Goal: Task Accomplishment & Management: Use online tool/utility

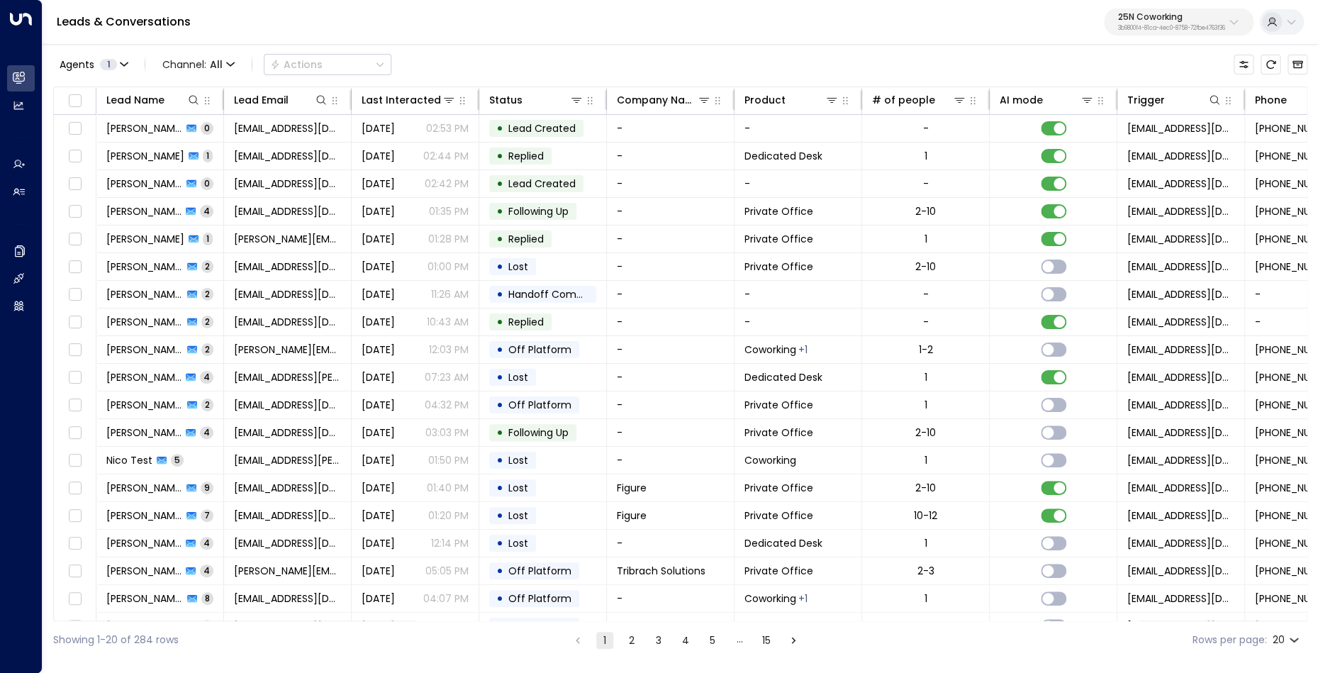
click at [1215, 28] on p "3b9800f4-81ca-4ec0-8758-72fbe4763f36" at bounding box center [1171, 29] width 107 height 6
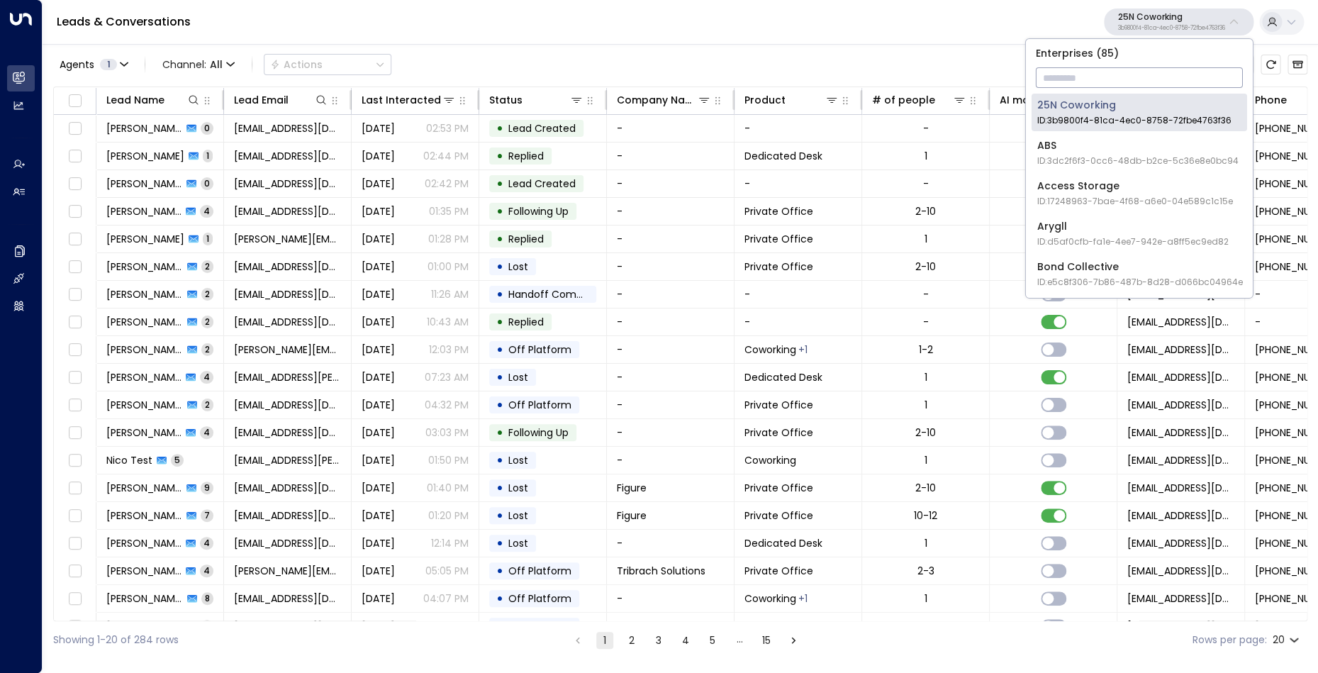
click at [1126, 76] on input "text" at bounding box center [1139, 78] width 207 height 26
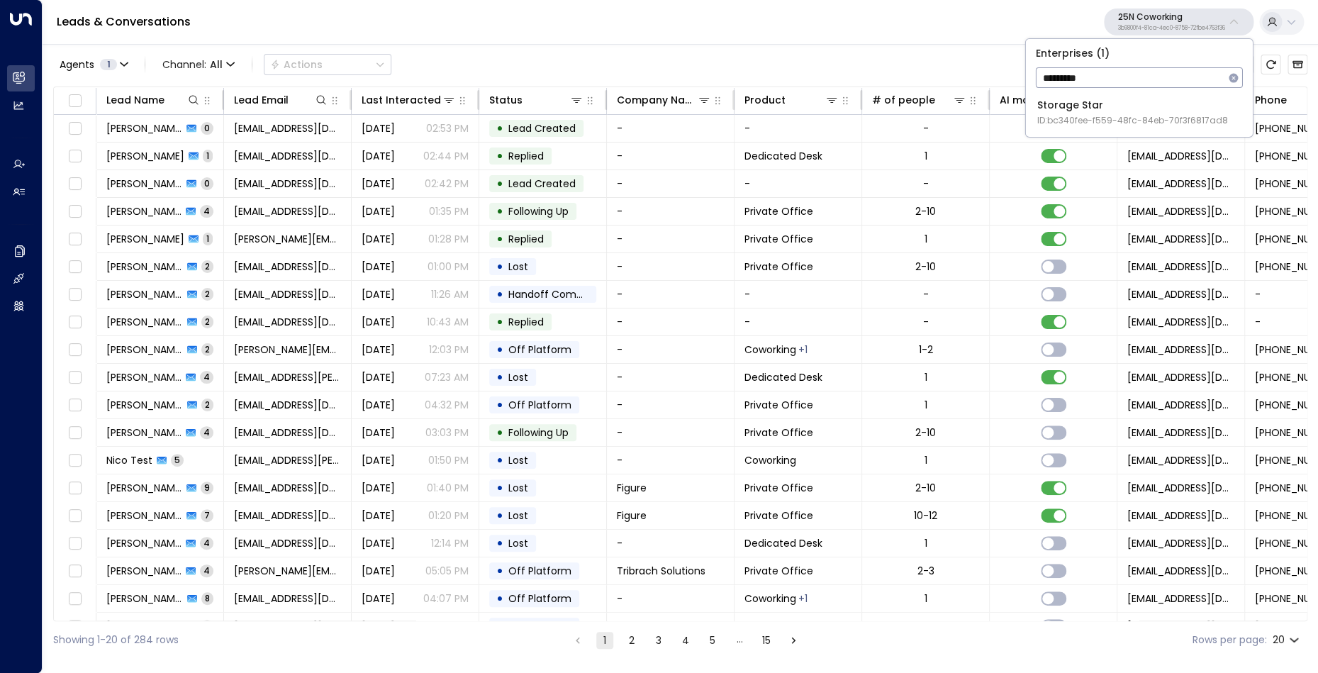
type input "*********"
click at [1122, 108] on div "Storage Star ID: bc340fee-f559-48fc-84eb-70f3f6817ad8" at bounding box center [1132, 112] width 191 height 29
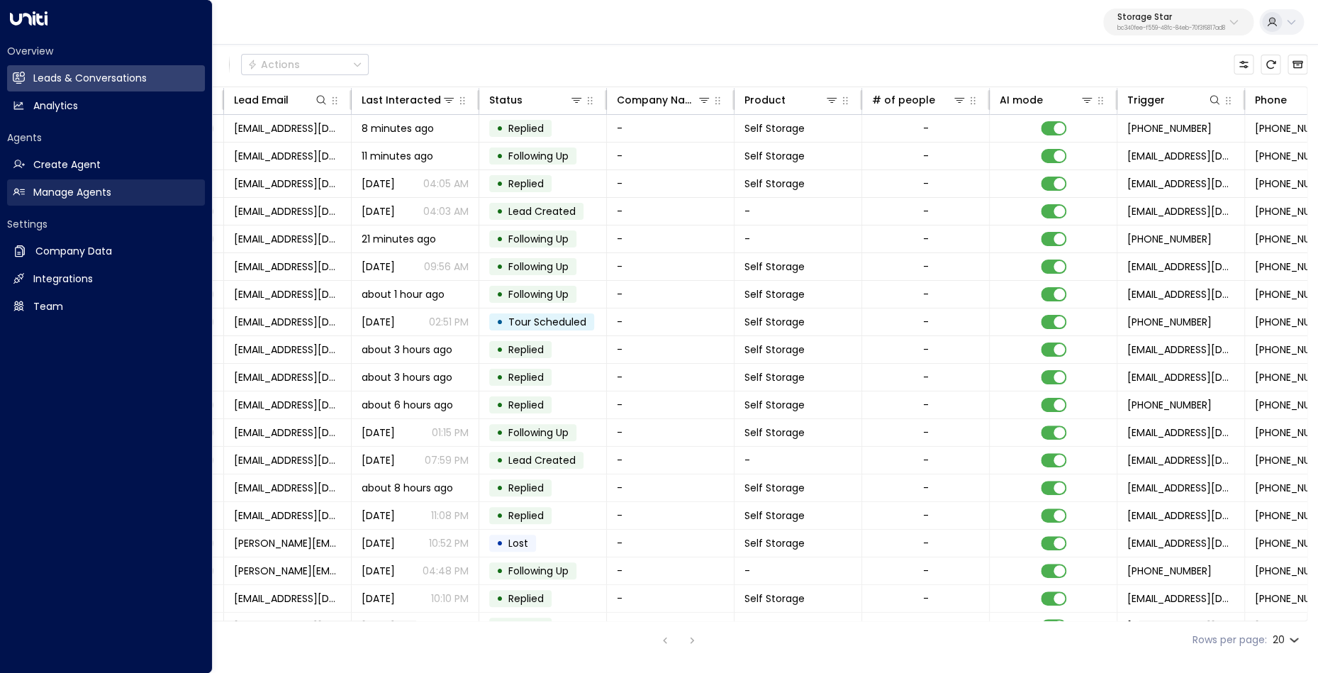
click at [21, 192] on icon at bounding box center [18, 192] width 11 height 7
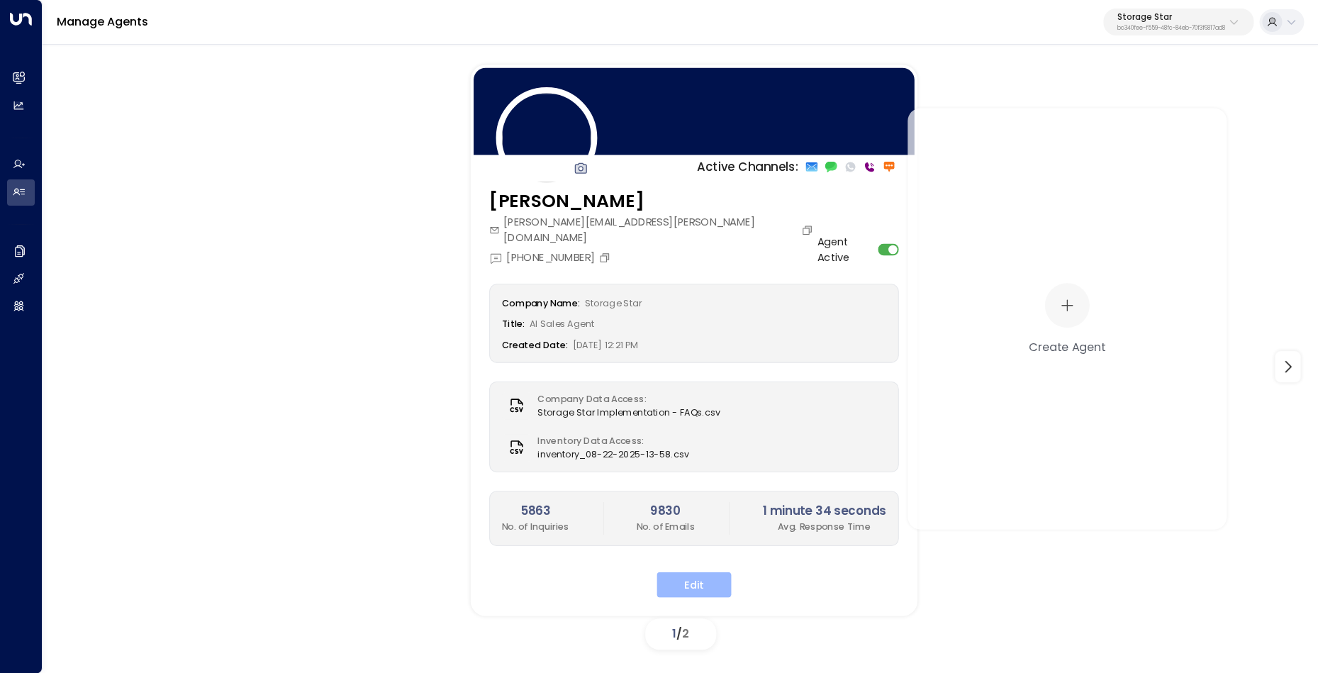
click at [695, 576] on button "Edit" at bounding box center [693, 585] width 74 height 26
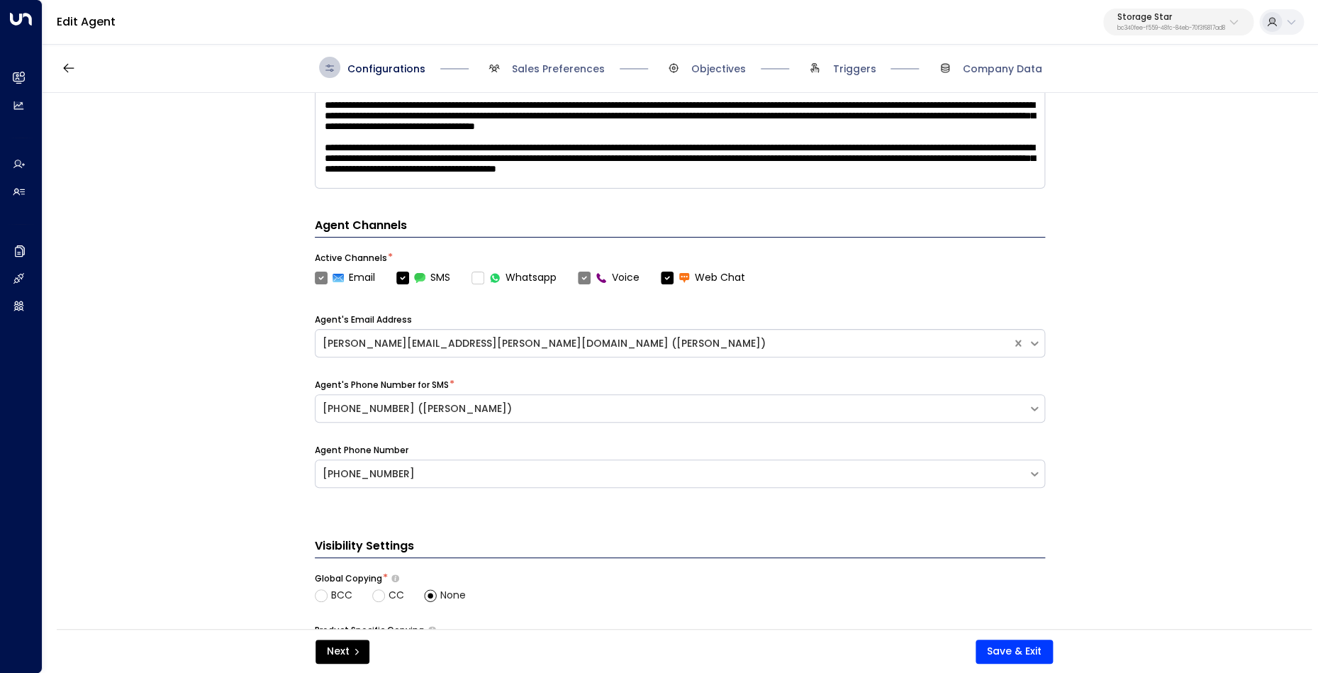
scroll to position [323, 0]
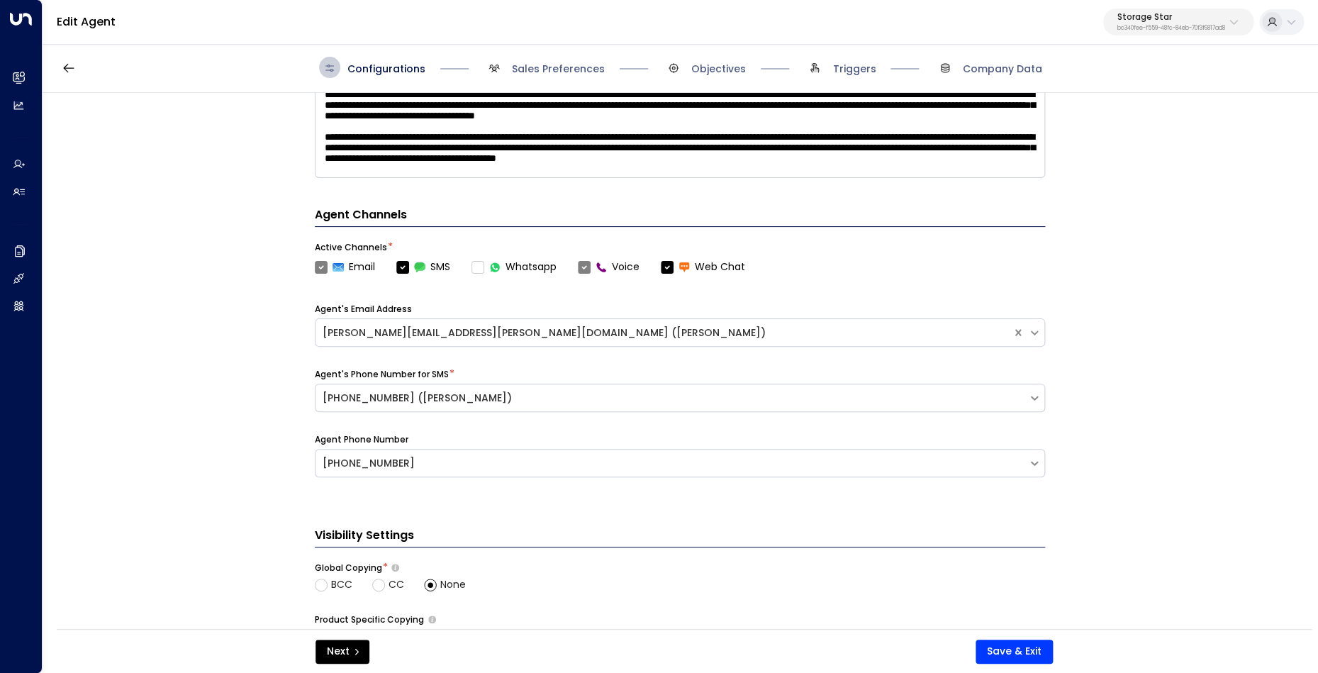
click at [585, 266] on label "Voice" at bounding box center [609, 266] width 62 height 15
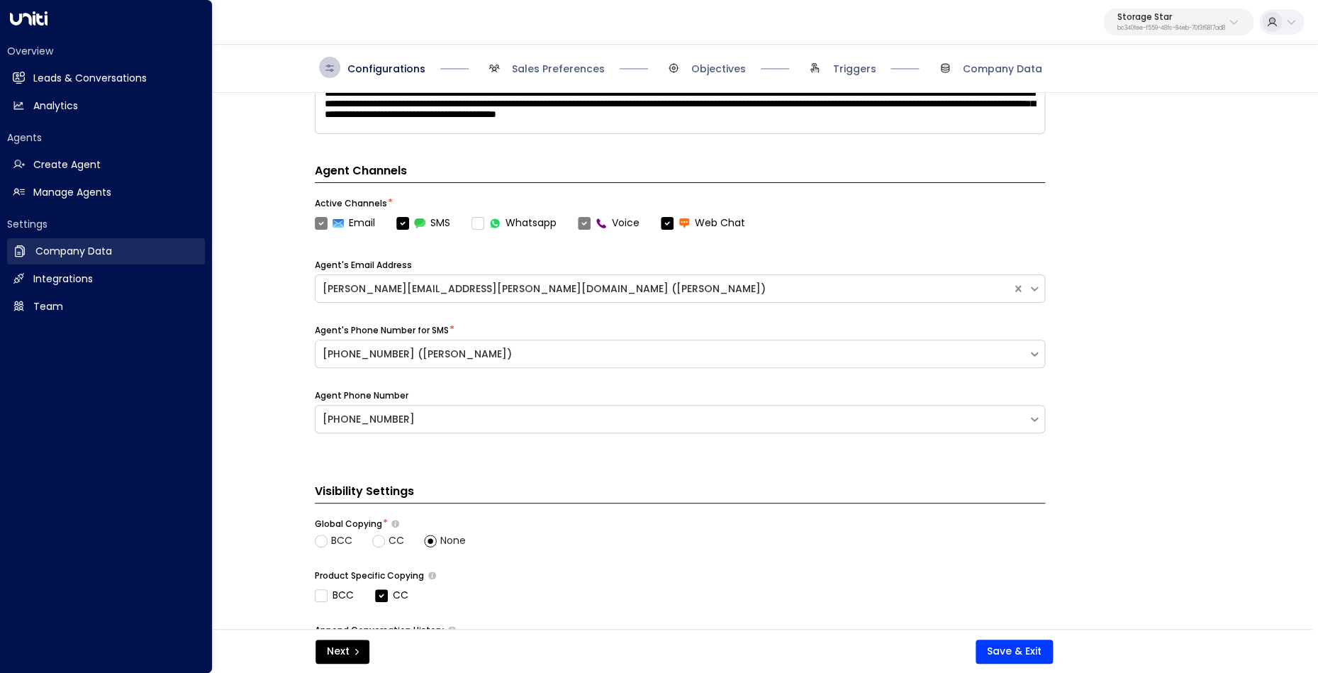
click at [87, 254] on h2 "Company Data" at bounding box center [73, 251] width 77 height 15
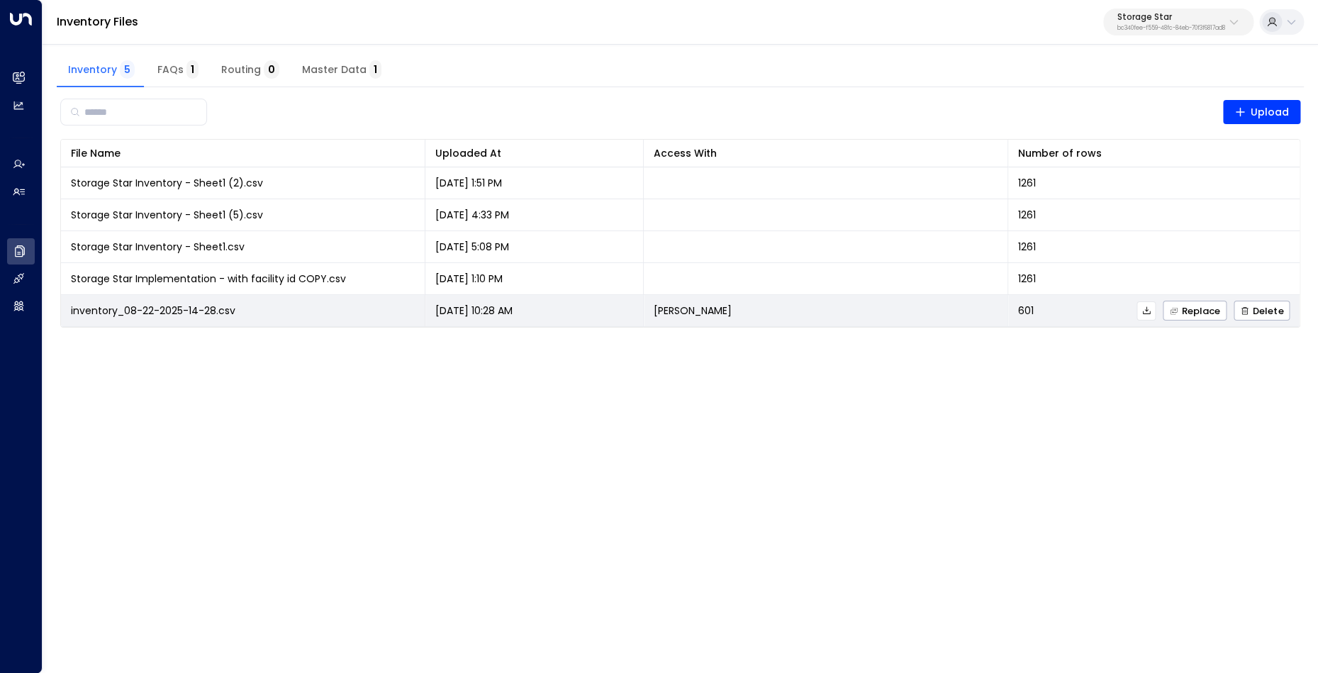
click at [1148, 312] on icon at bounding box center [1146, 310] width 10 height 10
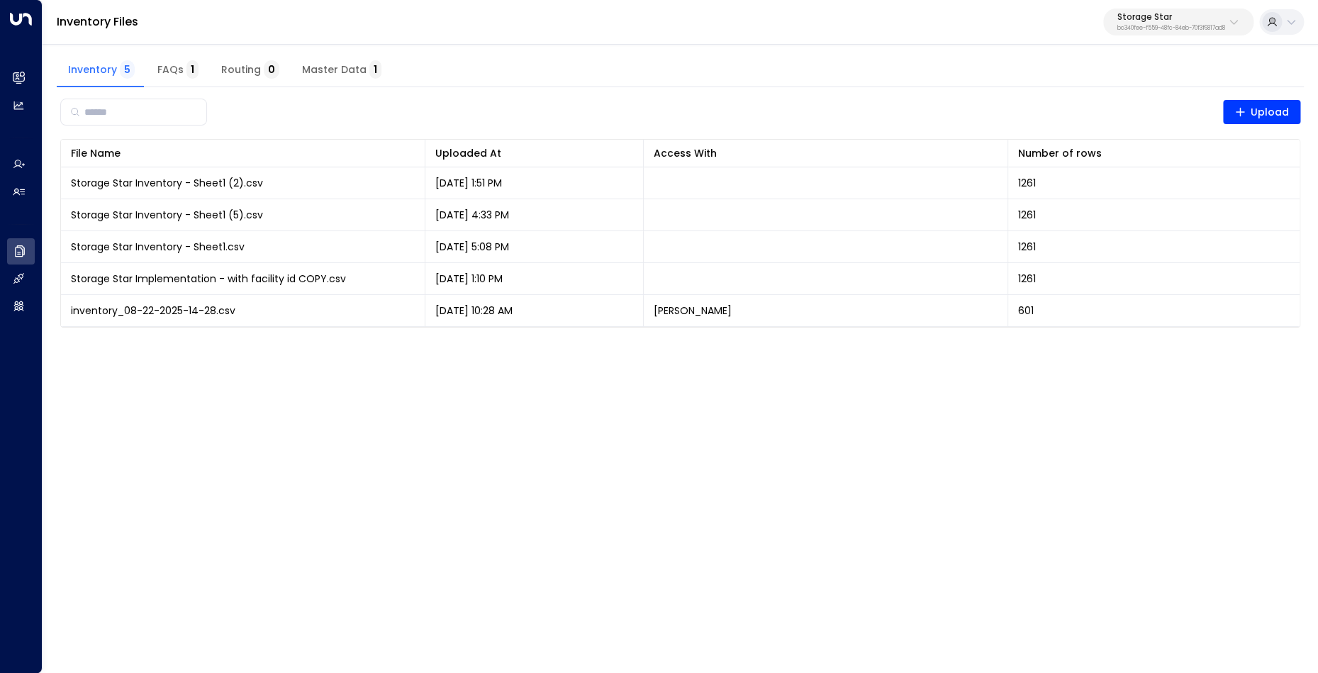
click at [1150, 27] on p "bc340fee-f559-48fc-84eb-70f3f6817ad8" at bounding box center [1171, 29] width 108 height 6
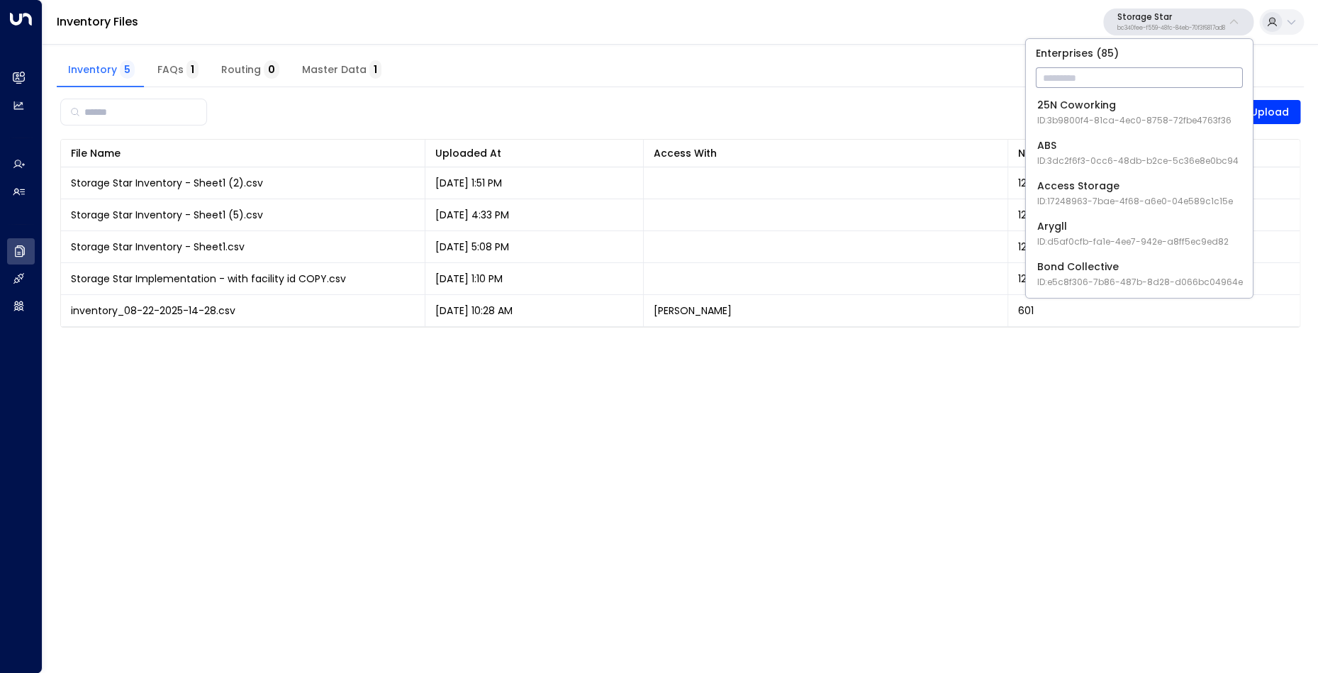
click at [1126, 75] on input "text" at bounding box center [1139, 78] width 207 height 26
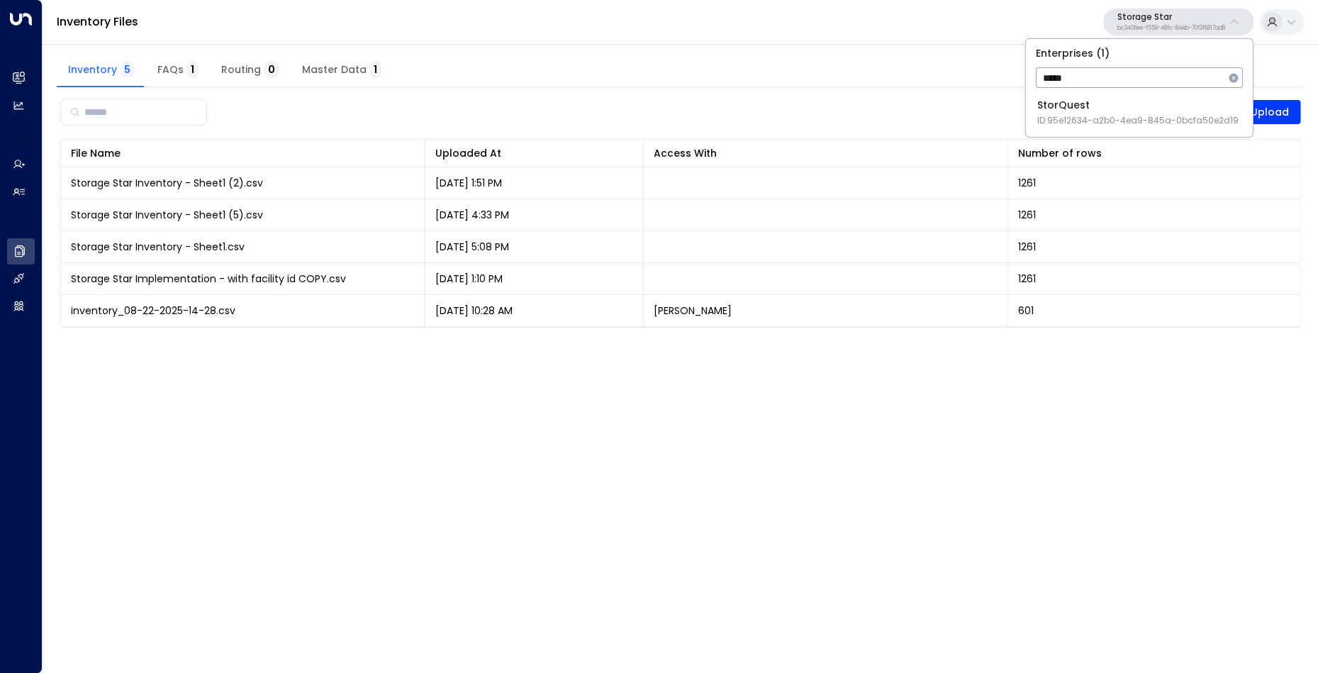
type input "*****"
click at [1117, 118] on span "ID: 95e12634-a2b0-4ea9-845a-0bcfa50e2d19" at bounding box center [1137, 120] width 201 height 13
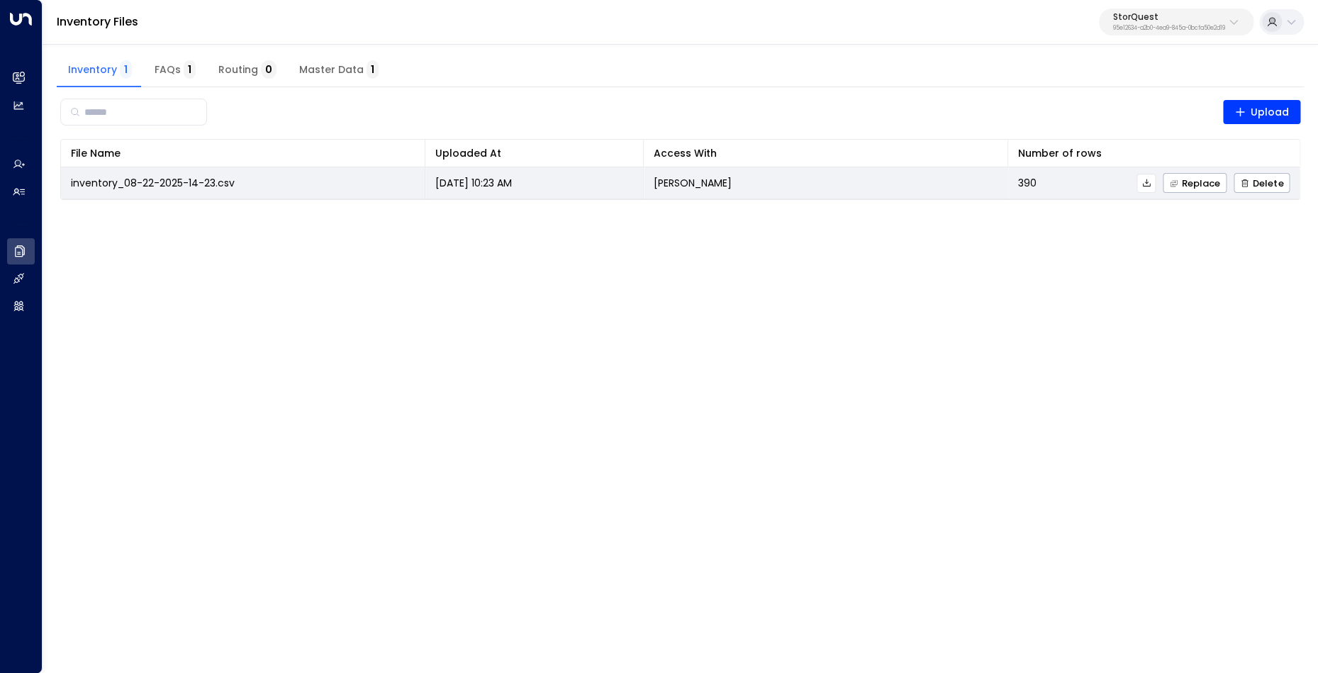
click at [1150, 184] on icon at bounding box center [1146, 183] width 8 height 8
